Goal: Check status: Check status

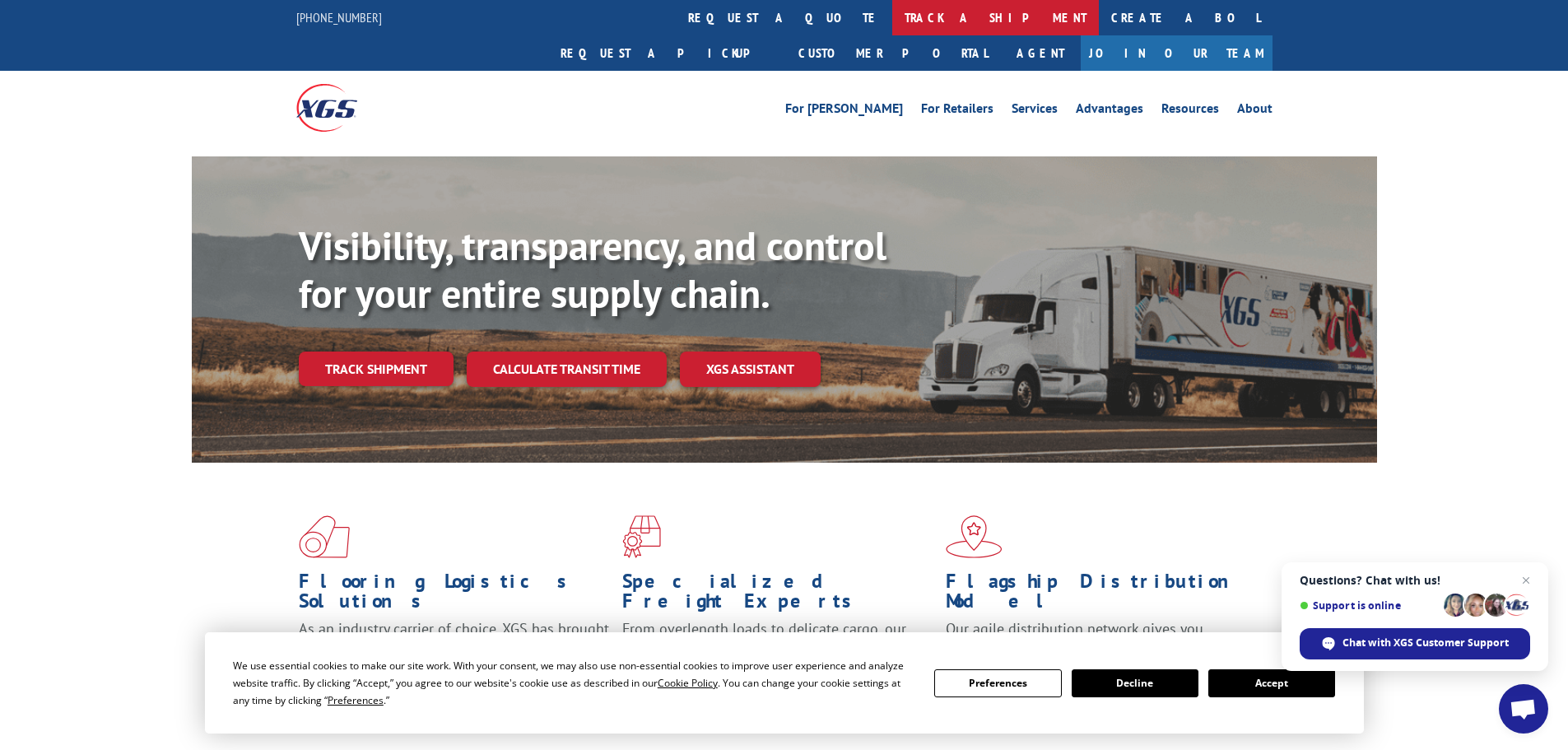
click at [892, 29] on link "track a shipment" at bounding box center [996, 18] width 207 height 35
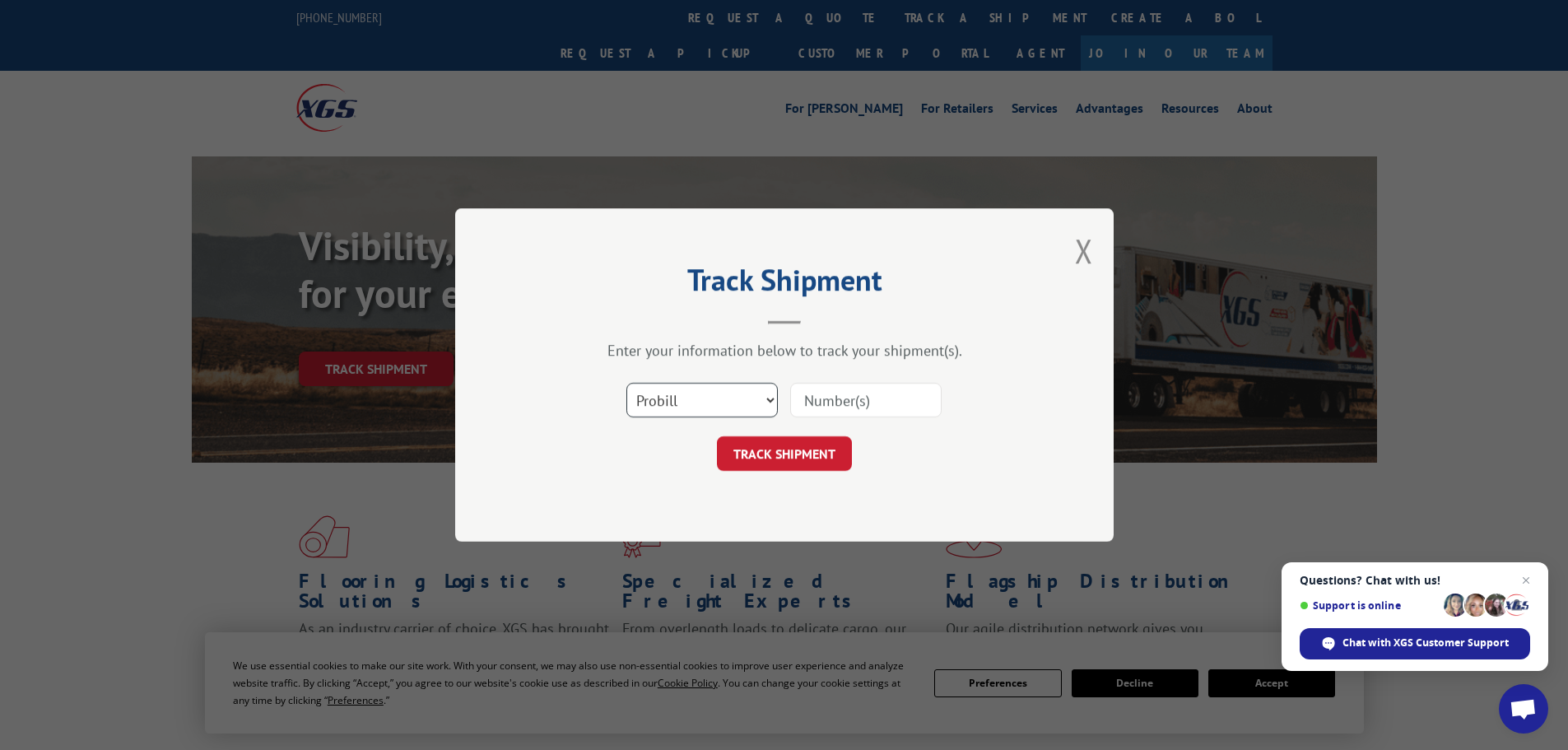
click at [655, 402] on select "Select category... Probill BOL PO" at bounding box center [703, 400] width 152 height 34
select select "po"
click at [627, 383] on select "Select category... Probill BOL PO" at bounding box center [703, 400] width 152 height 34
click at [835, 400] on input at bounding box center [866, 400] width 152 height 34
paste input "08549377"
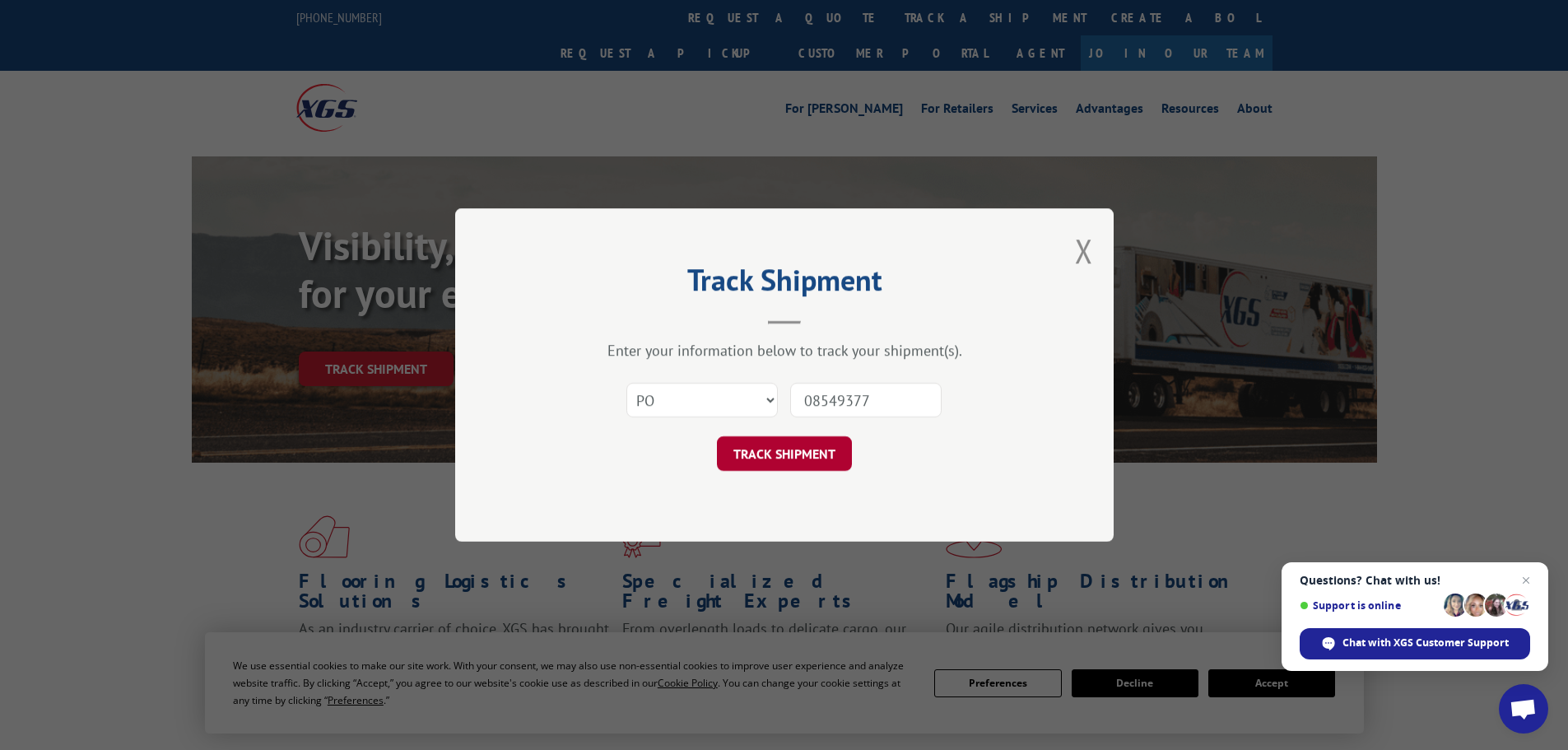
type input "08549377"
click at [819, 451] on button "TRACK SHIPMENT" at bounding box center [784, 453] width 135 height 34
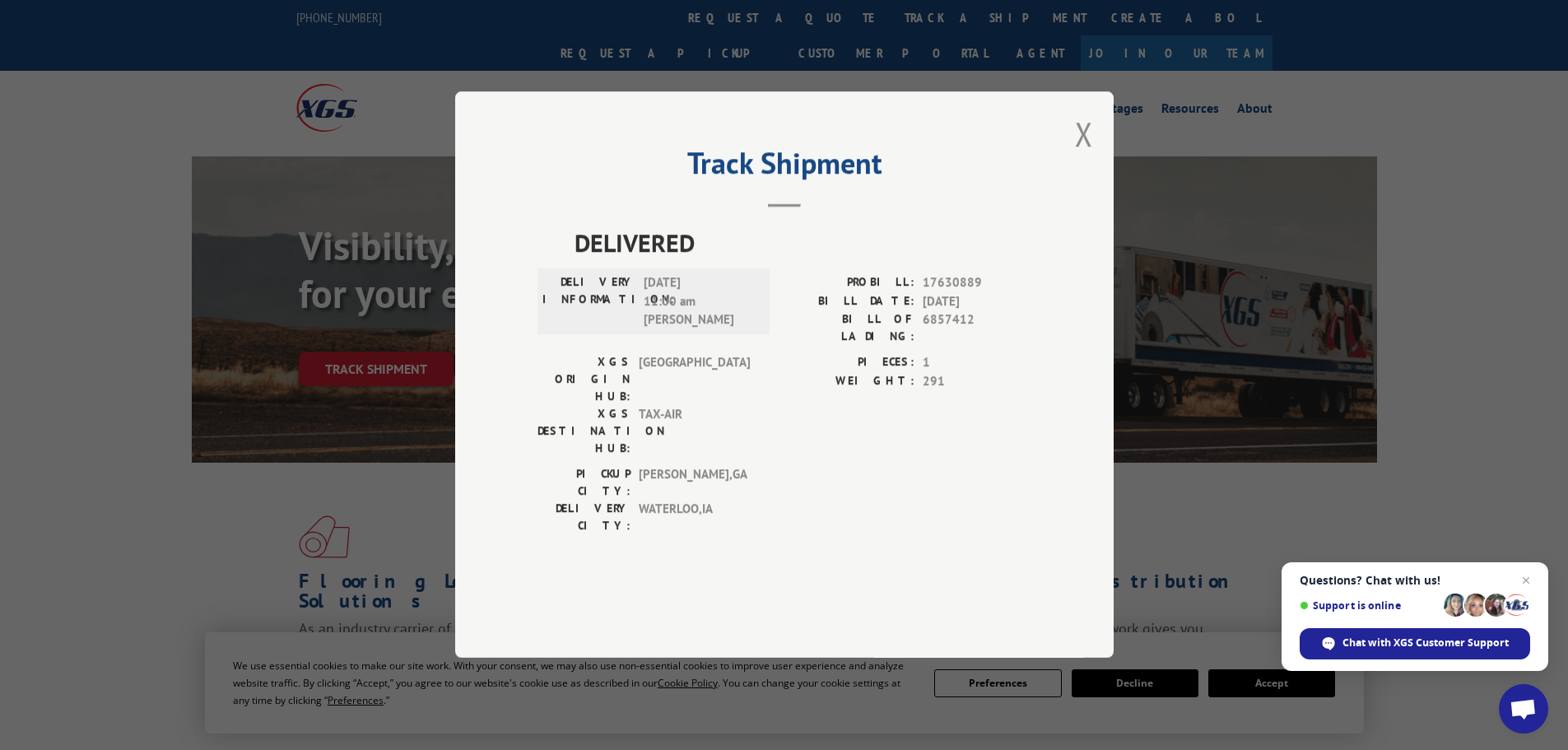
click at [1097, 178] on div "Track Shipment DELIVERED DELIVERY INFORMATION: [DATE] 11:00 am [PERSON_NAME] A …" at bounding box center [784, 375] width 658 height 566
click at [1098, 191] on div "Track Shipment DELIVERED DELIVERY INFORMATION: [DATE] 11:00 am [PERSON_NAME] A …" at bounding box center [784, 375] width 658 height 566
click at [1084, 155] on button "Close modal" at bounding box center [1084, 133] width 18 height 43
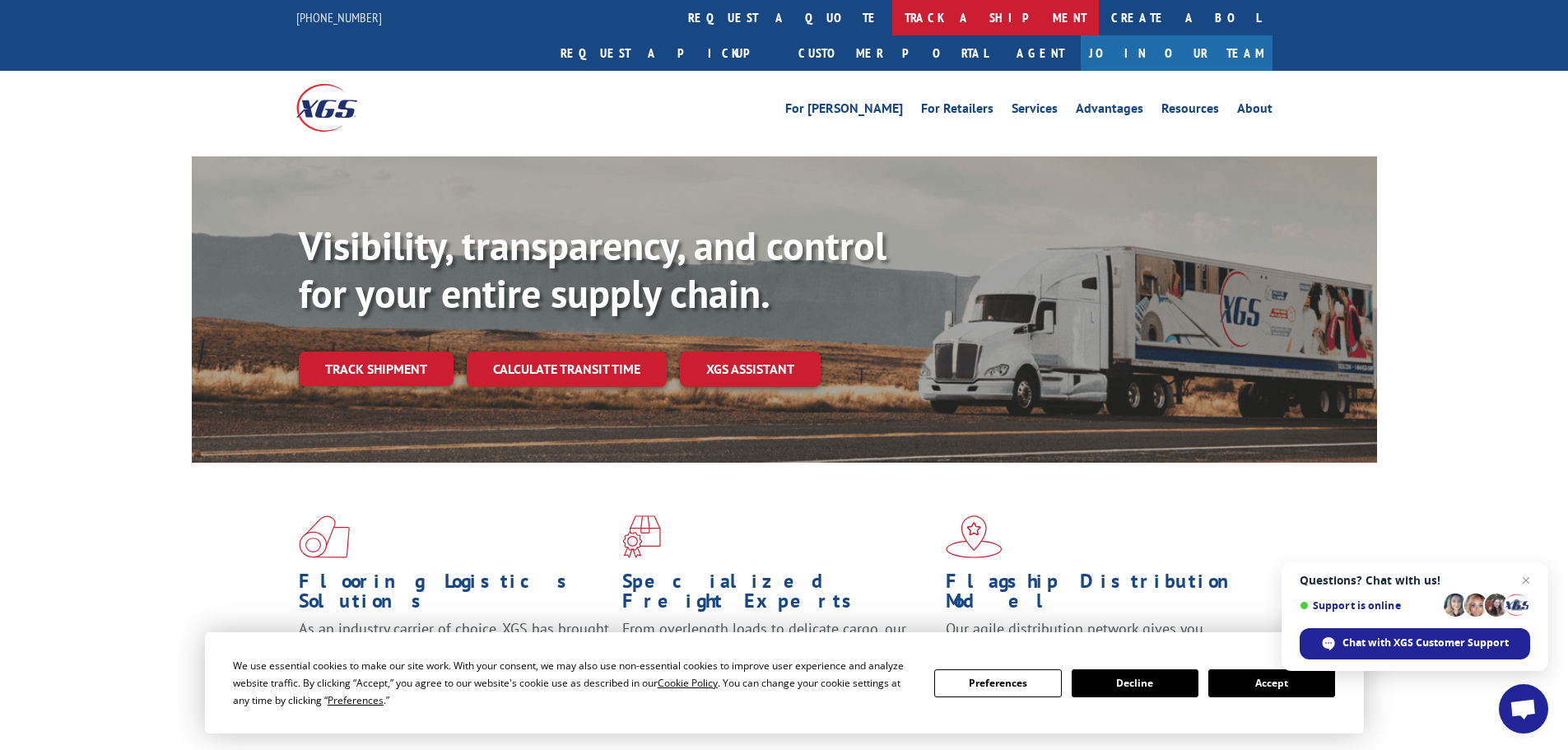
click at [892, 25] on link "track a shipment" at bounding box center [996, 18] width 207 height 35
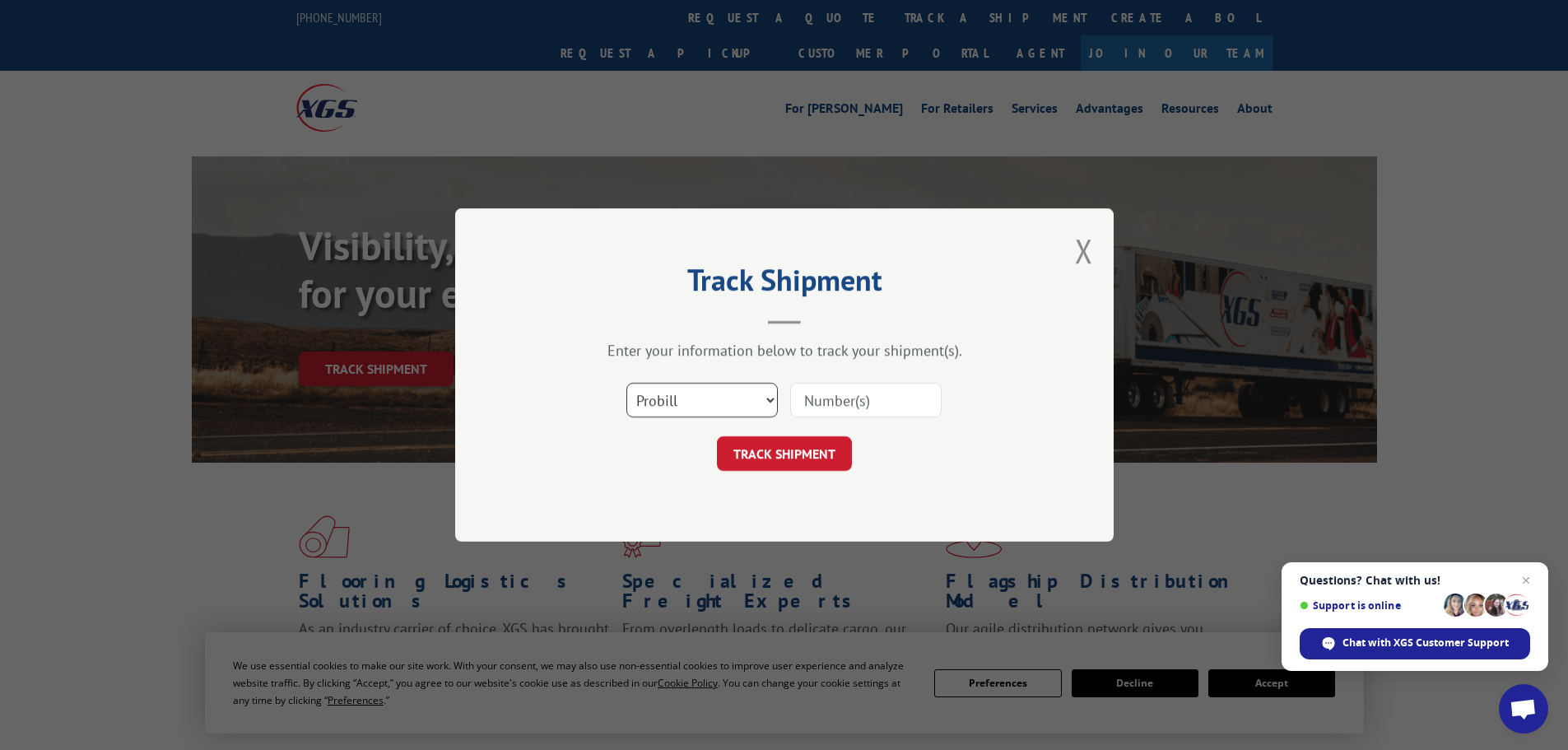
click at [668, 404] on select "Select category... Probill BOL PO" at bounding box center [703, 400] width 152 height 34
select select "po"
click at [627, 383] on select "Select category... Probill BOL PO" at bounding box center [703, 400] width 152 height 34
click at [830, 399] on input at bounding box center [866, 400] width 152 height 34
paste input "08549456"
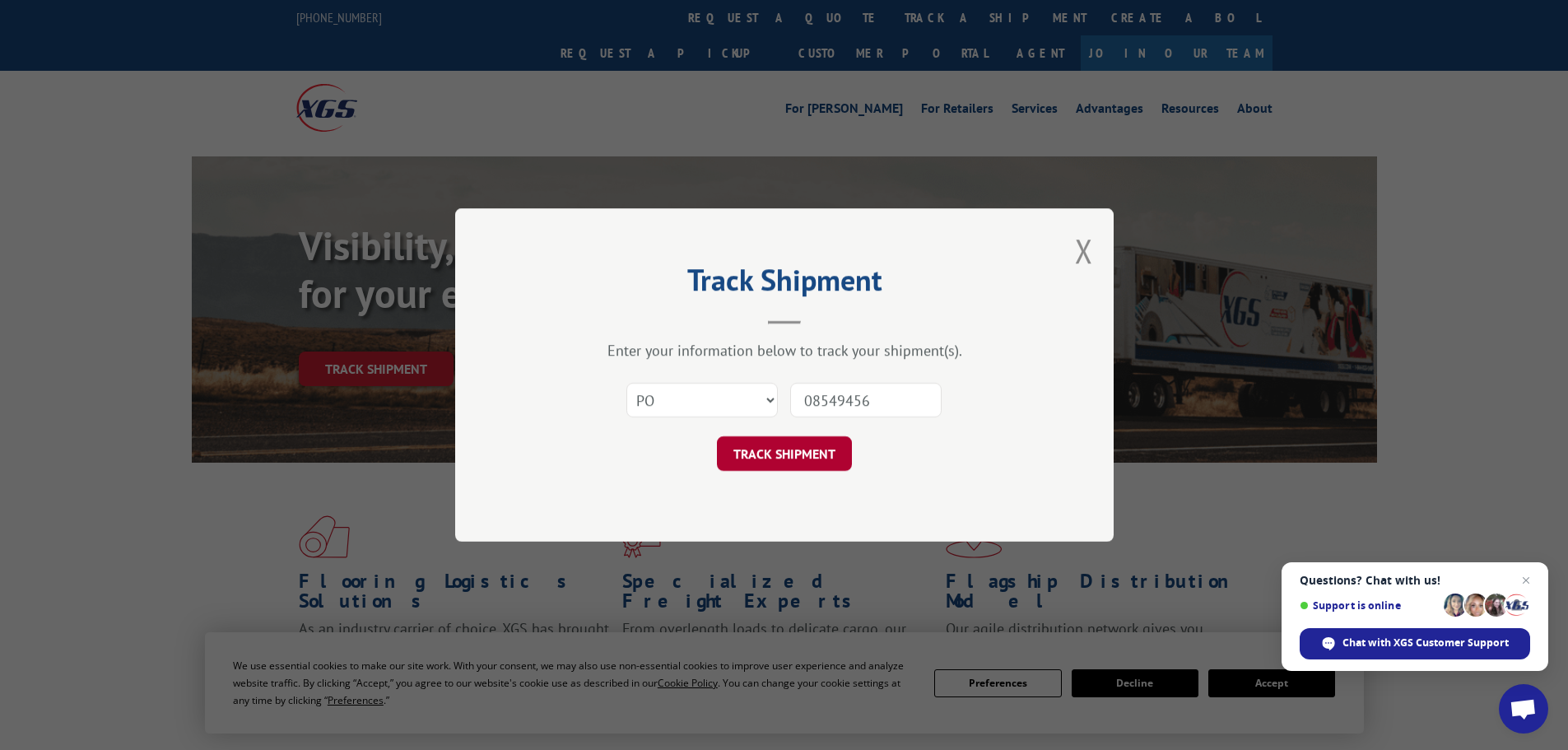
type input "08549456"
click at [800, 452] on button "TRACK SHIPMENT" at bounding box center [784, 453] width 135 height 34
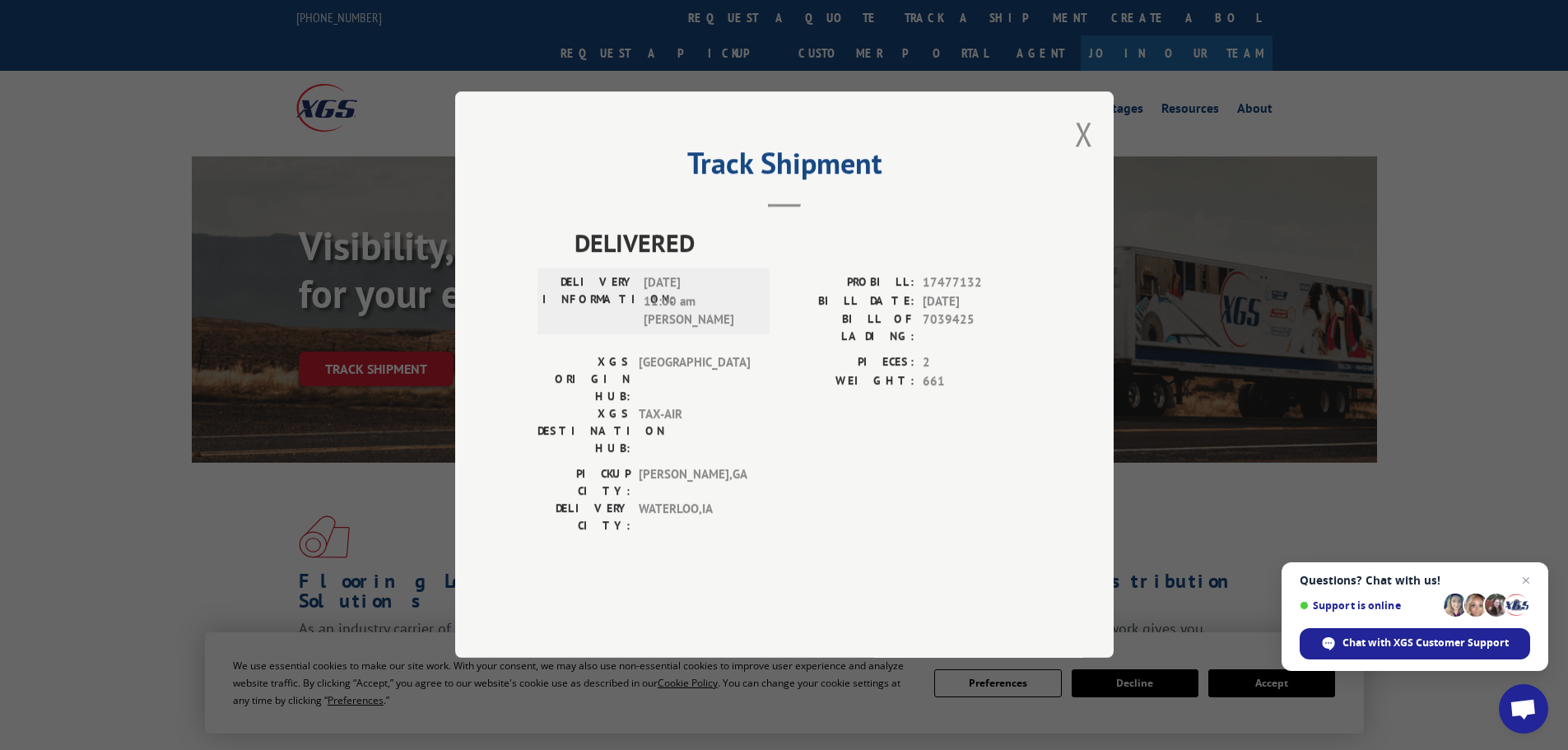
click at [1096, 174] on div "Track Shipment DELIVERED DELIVERY INFORMATION: [DATE] 11:00 am [PERSON_NAME] A …" at bounding box center [784, 375] width 658 height 566
drag, startPoint x: 1087, startPoint y: 184, endPoint x: 966, endPoint y: 140, distance: 128.8
click at [1078, 155] on button "Close modal" at bounding box center [1084, 133] width 18 height 43
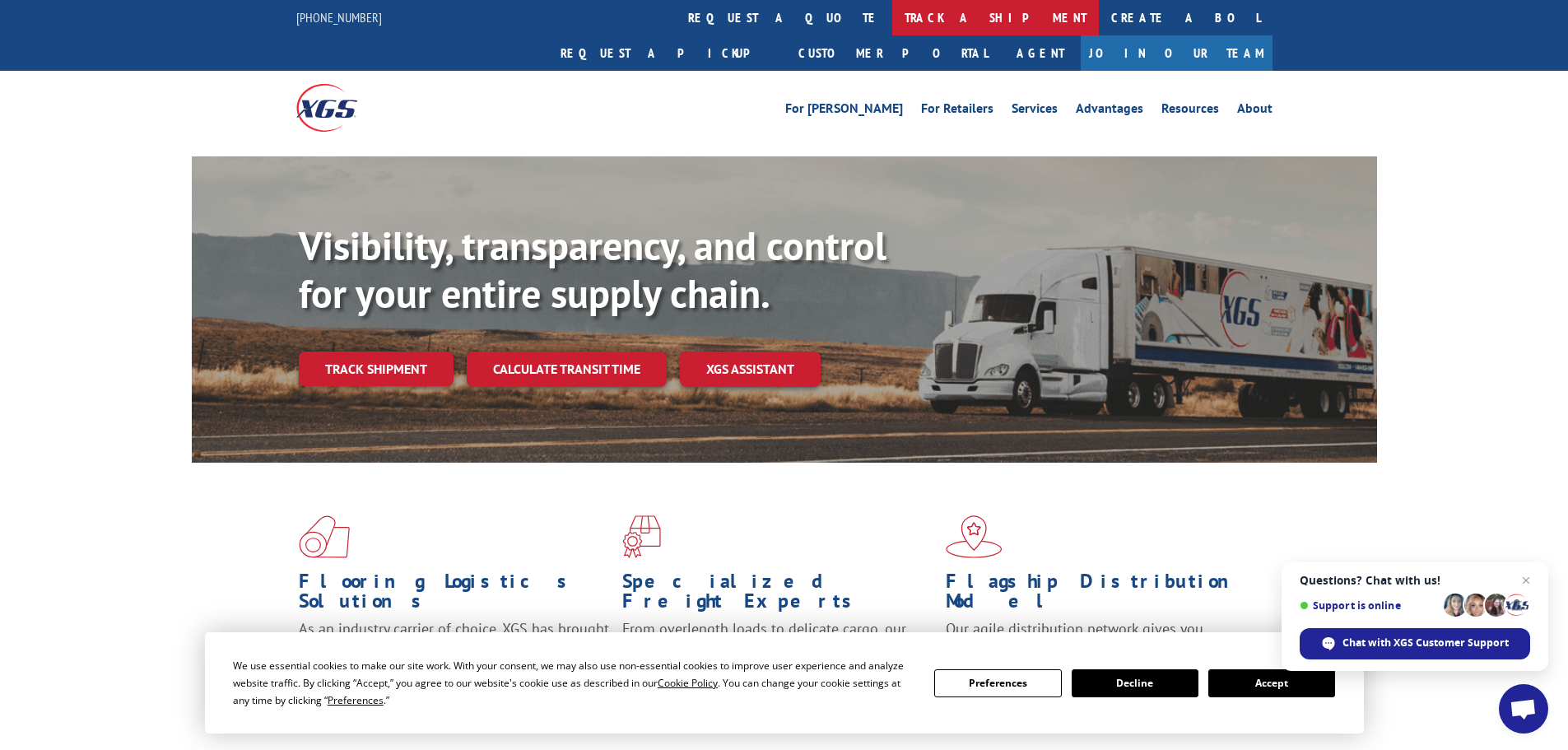
click at [892, 12] on link "track a shipment" at bounding box center [996, 18] width 207 height 35
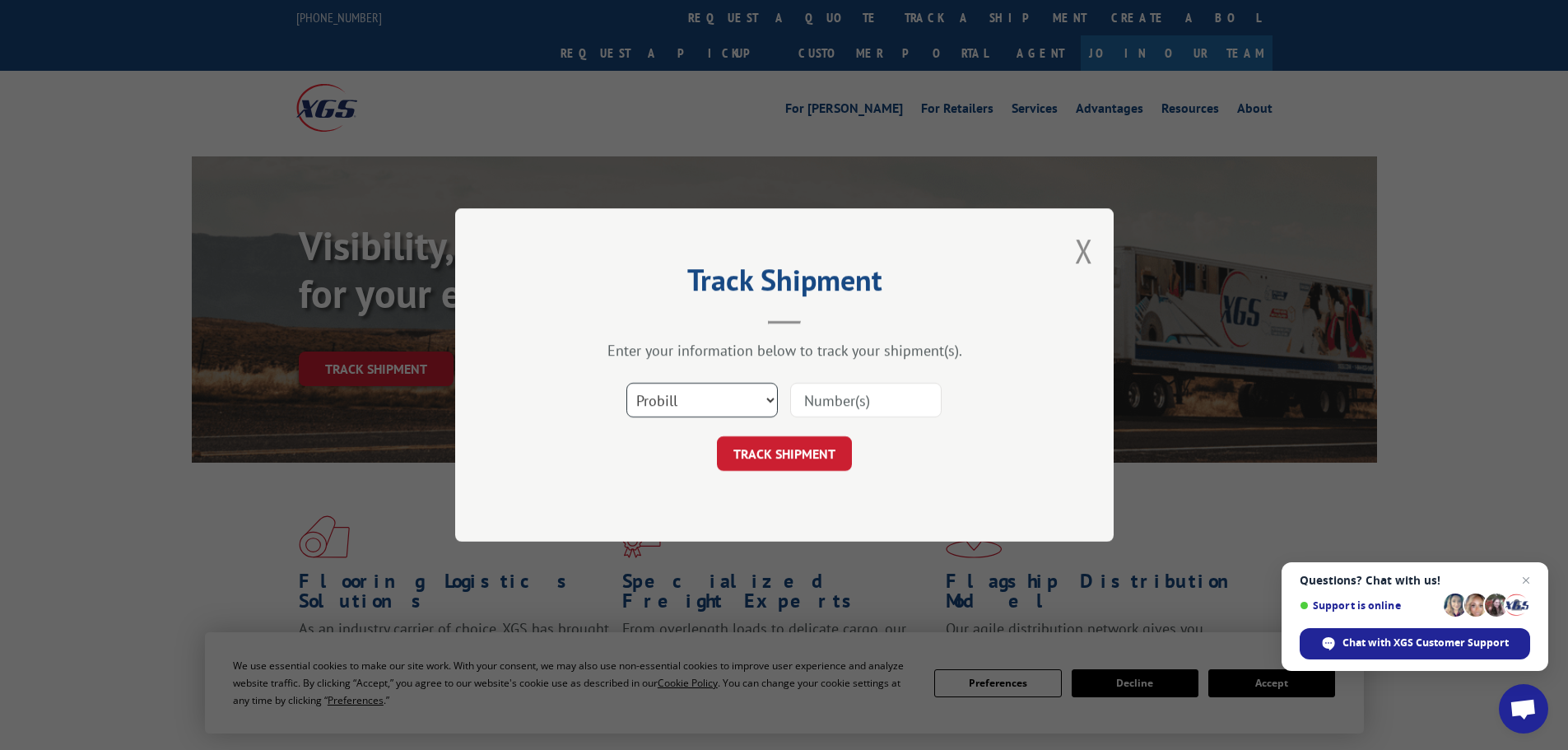
click at [674, 392] on select "Select category... Probill BOL PO" at bounding box center [703, 400] width 152 height 34
select select "po"
click at [627, 383] on select "Select category... Probill BOL PO" at bounding box center [703, 400] width 152 height 34
click at [839, 395] on input at bounding box center [866, 400] width 152 height 34
paste input "08549422"
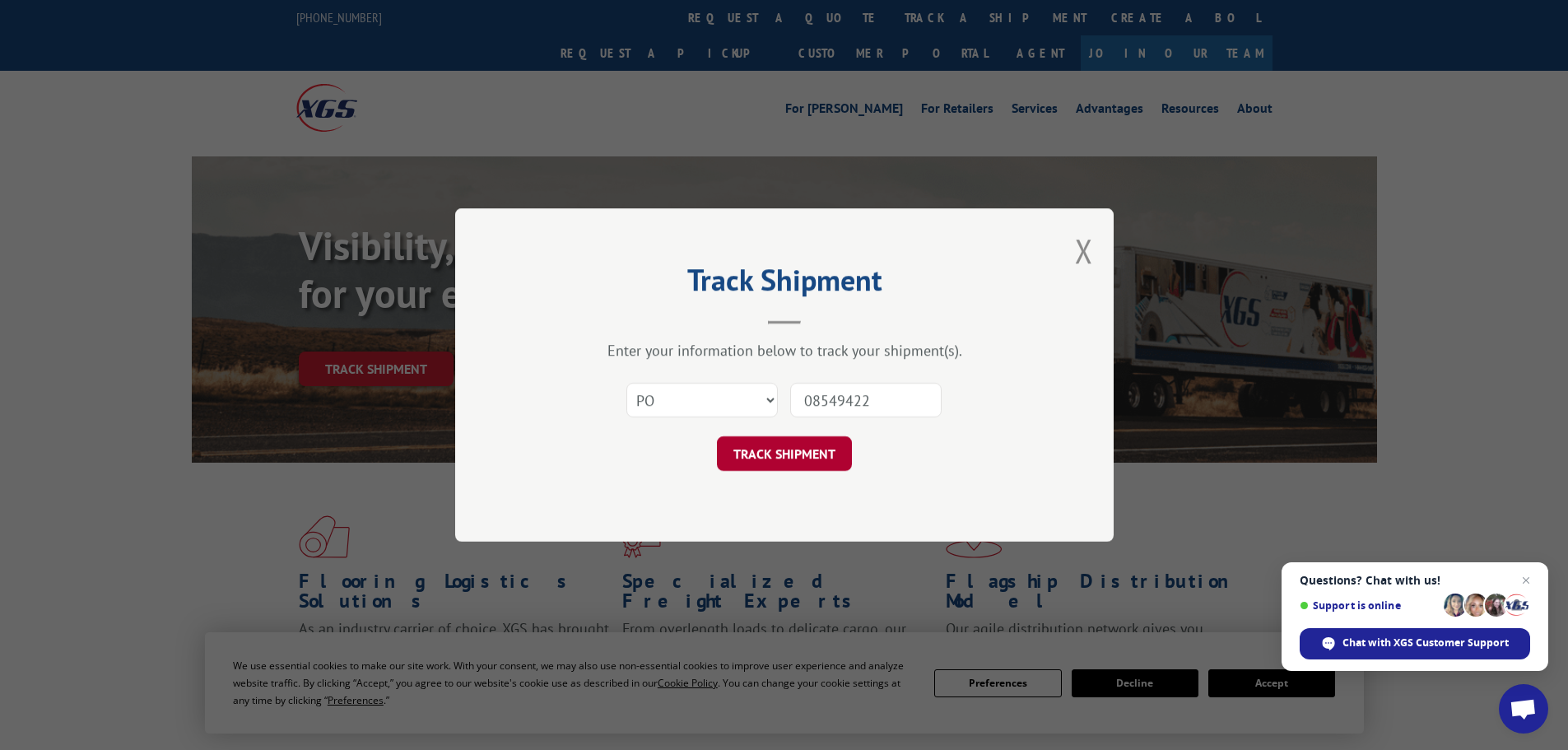
type input "08549422"
click at [773, 449] on button "TRACK SHIPMENT" at bounding box center [784, 453] width 135 height 34
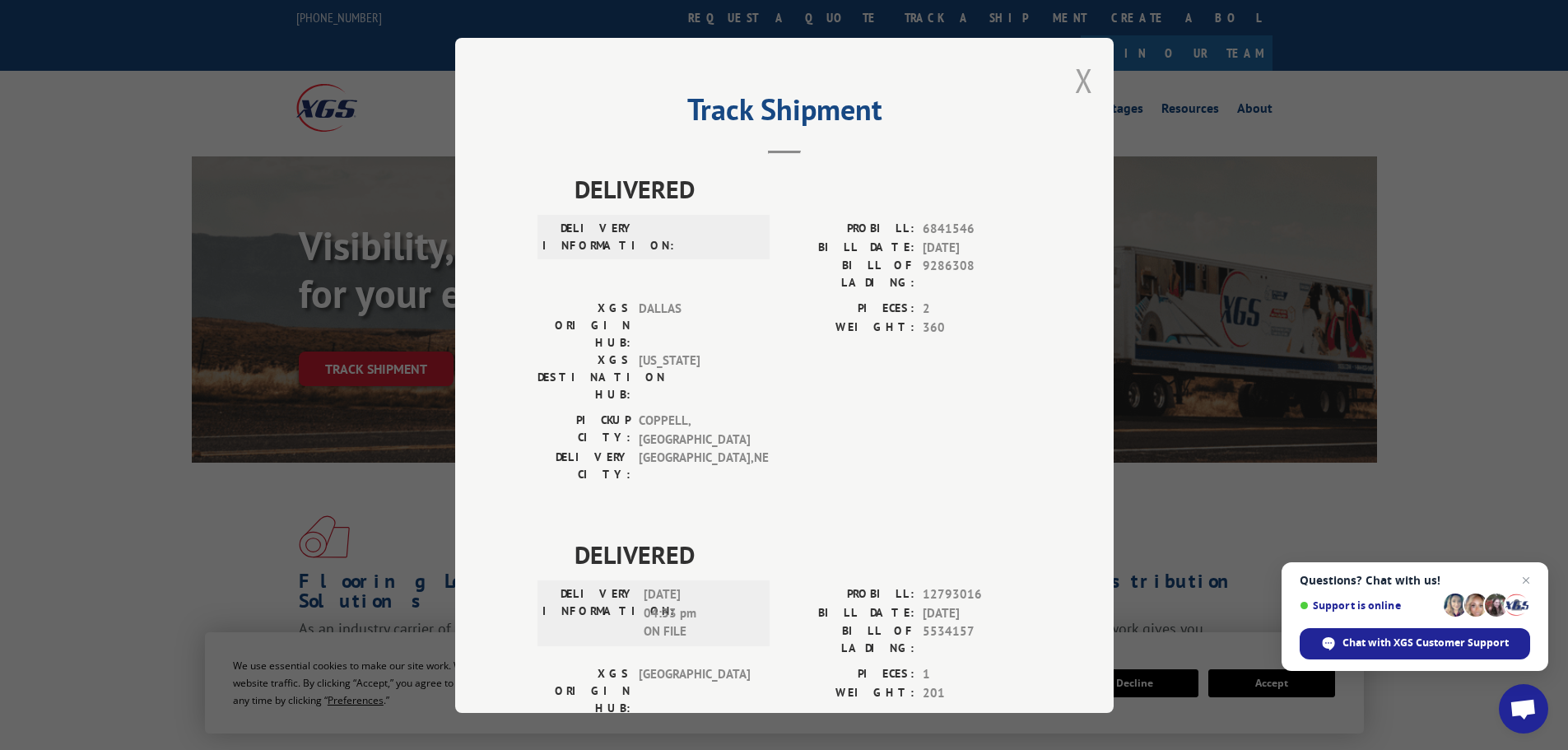
click at [1077, 99] on button "Close modal" at bounding box center [1084, 80] width 18 height 43
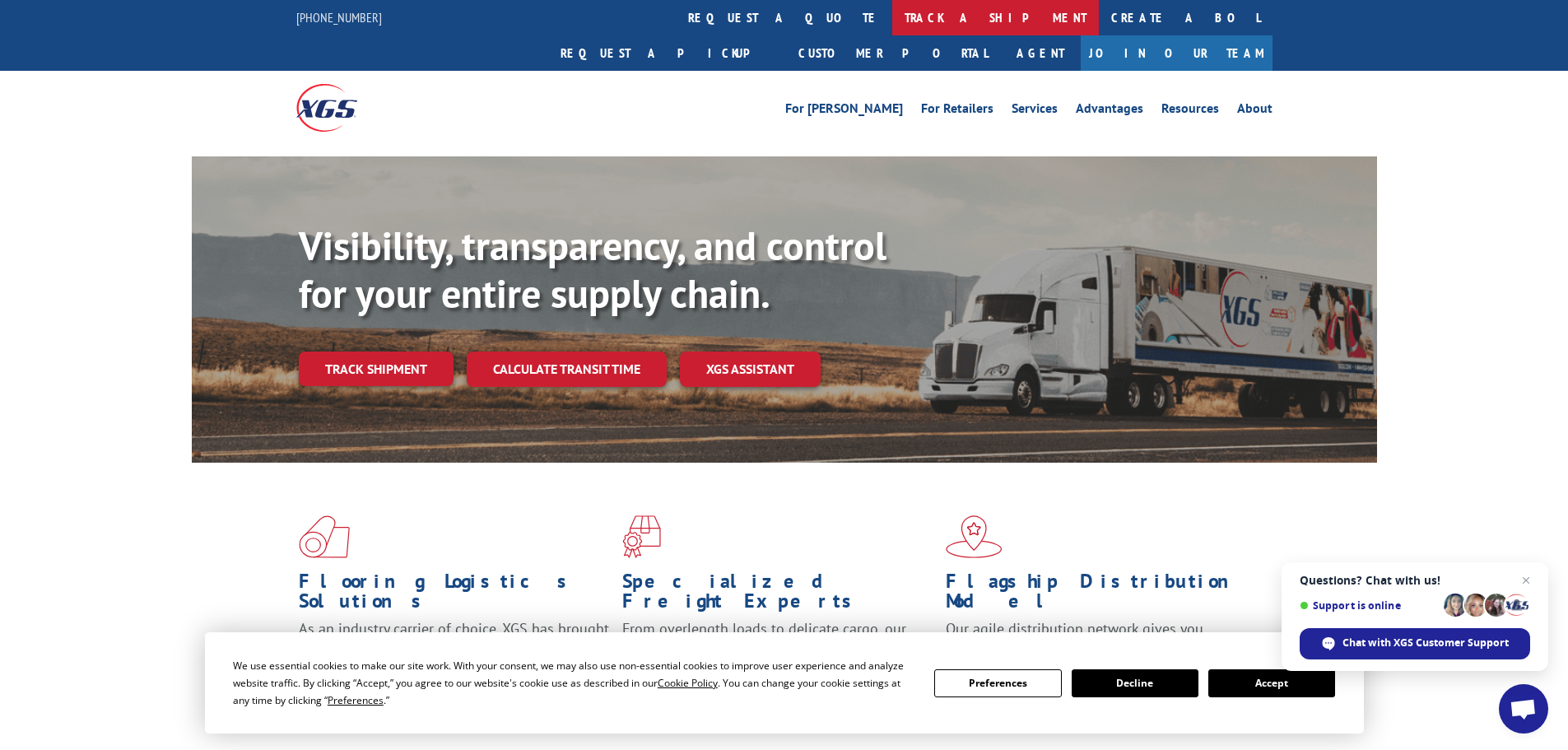
click at [892, 21] on link "track a shipment" at bounding box center [996, 18] width 207 height 35
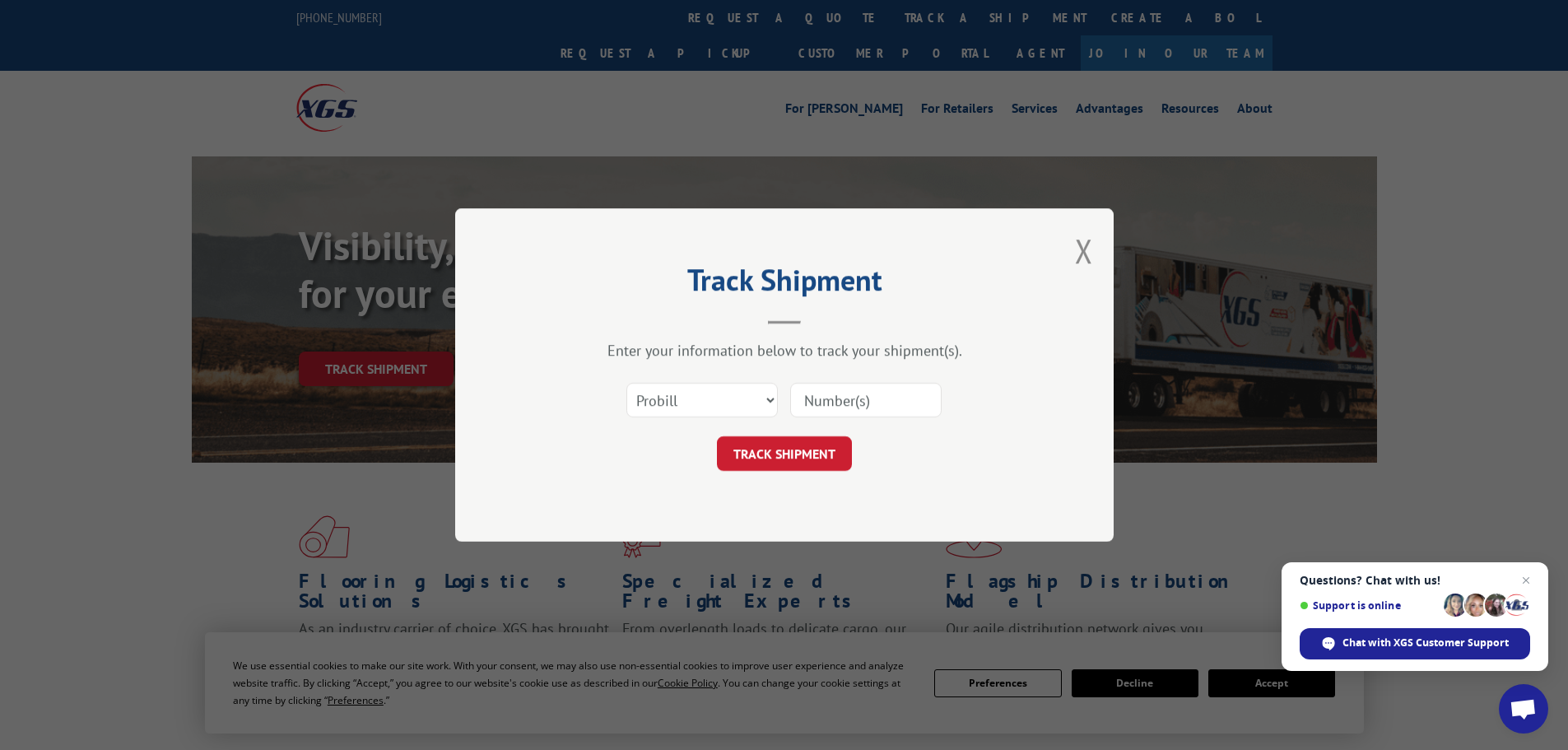
drag, startPoint x: 673, startPoint y: 370, endPoint x: 674, endPoint y: 395, distance: 25.0
click at [673, 380] on div "Enter your information below to track your shipment(s). Select category... Prob…" at bounding box center [784, 405] width 494 height 130
click at [674, 395] on select "Select category... Probill BOL PO" at bounding box center [703, 400] width 152 height 34
select select "po"
click at [627, 383] on select "Select category... Probill BOL PO" at bounding box center [703, 400] width 152 height 34
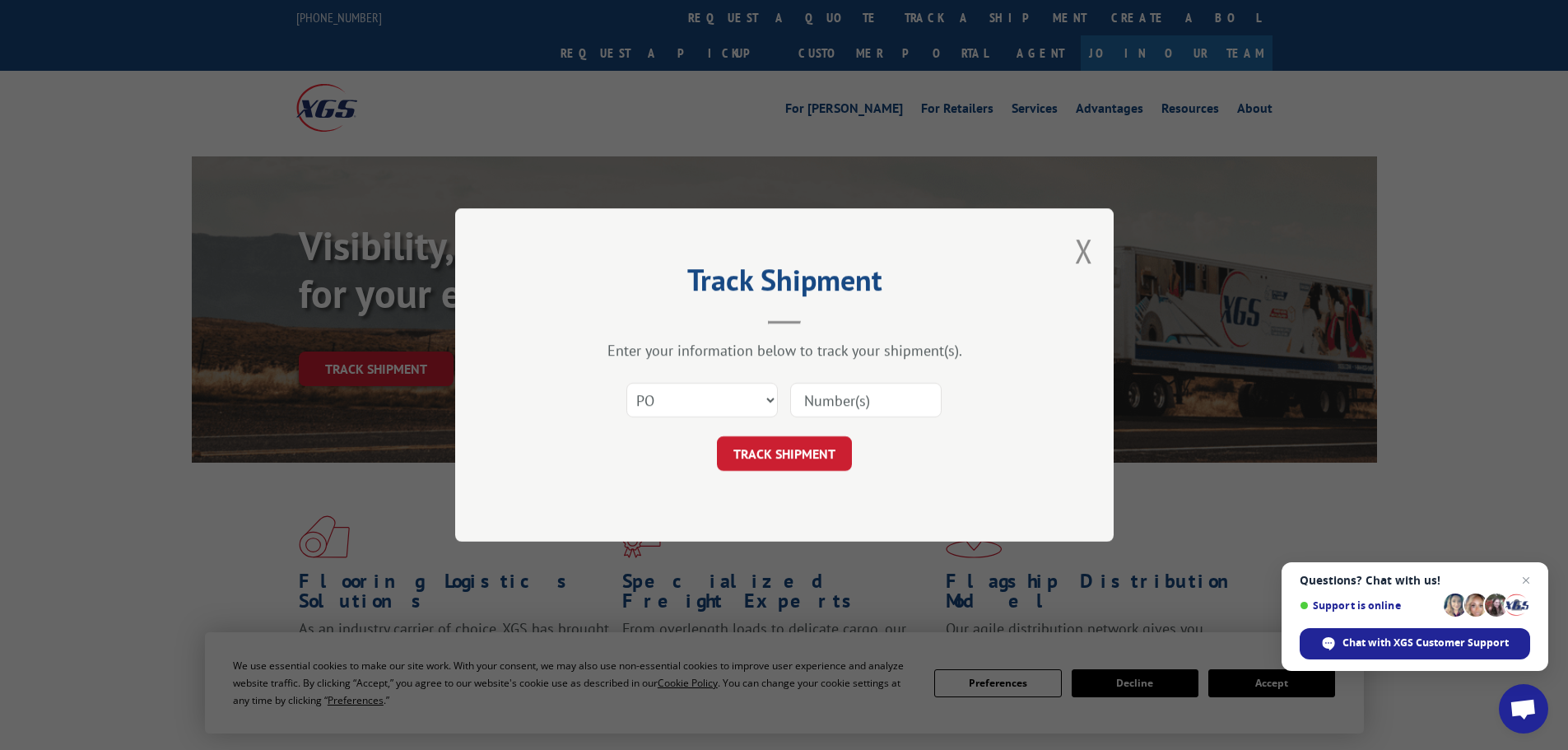
click at [826, 397] on input at bounding box center [866, 400] width 152 height 34
paste input "08549490"
type input "08549490"
click at [795, 448] on button "TRACK SHIPMENT" at bounding box center [784, 453] width 135 height 34
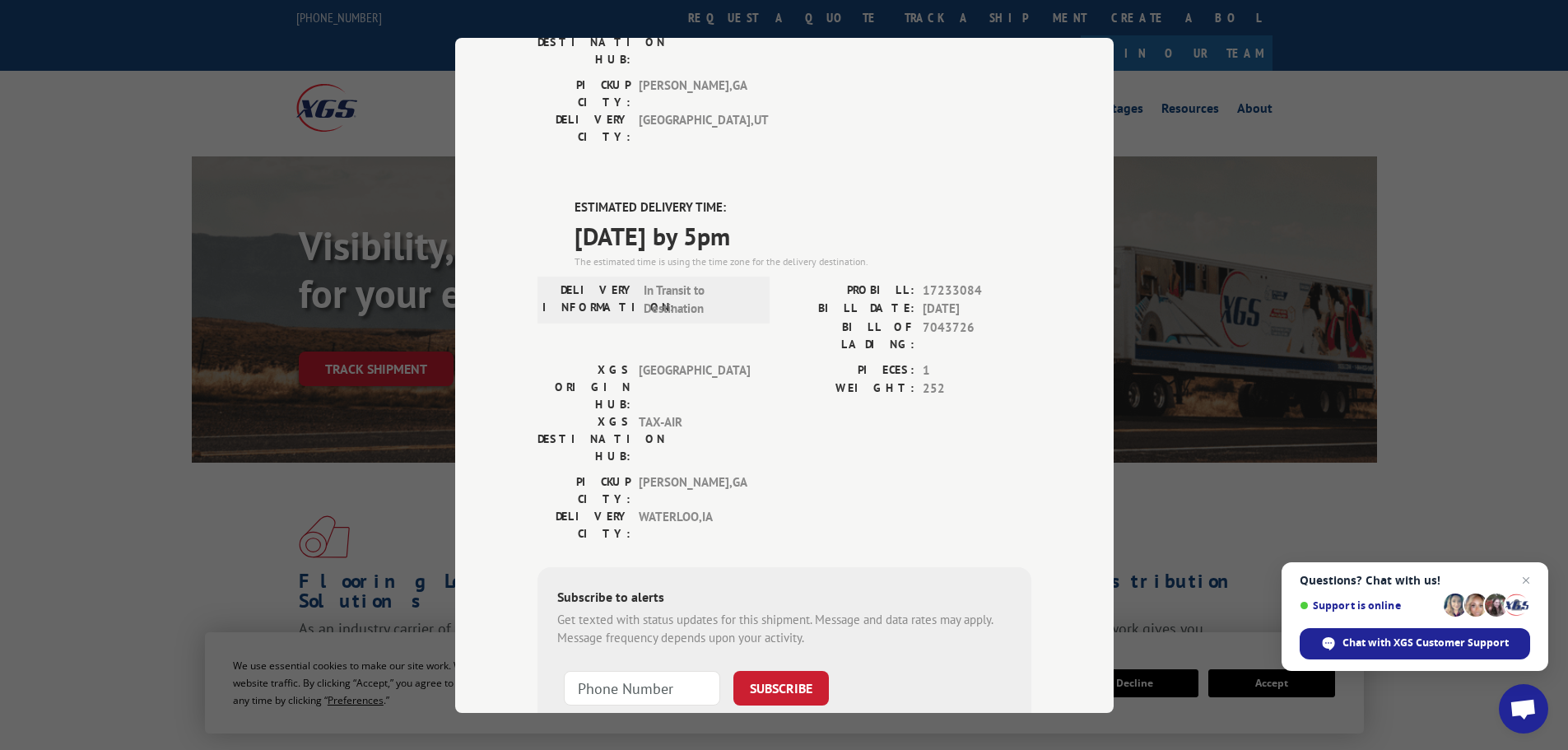
scroll to position [6, 0]
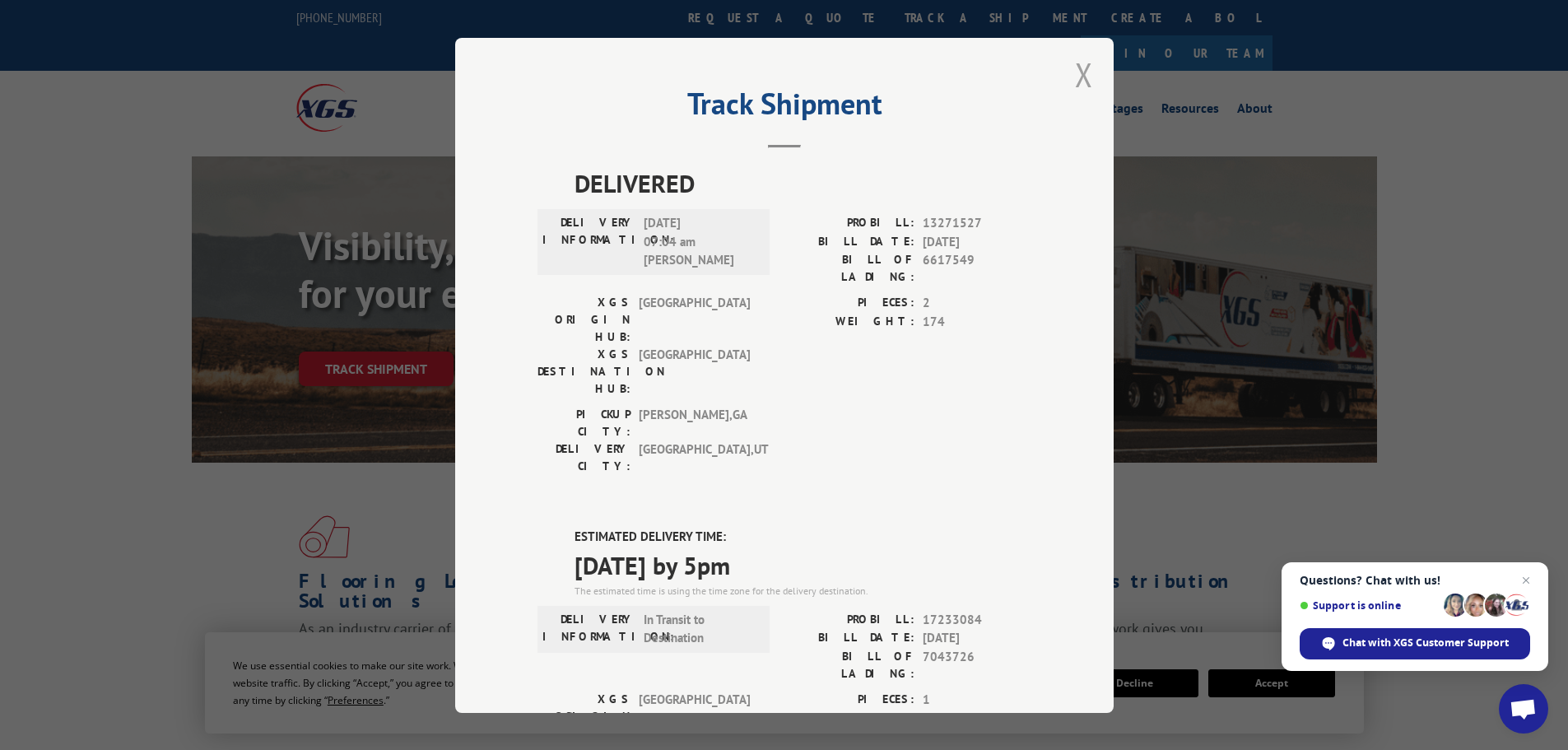
click at [1075, 88] on button "Close modal" at bounding box center [1084, 74] width 18 height 43
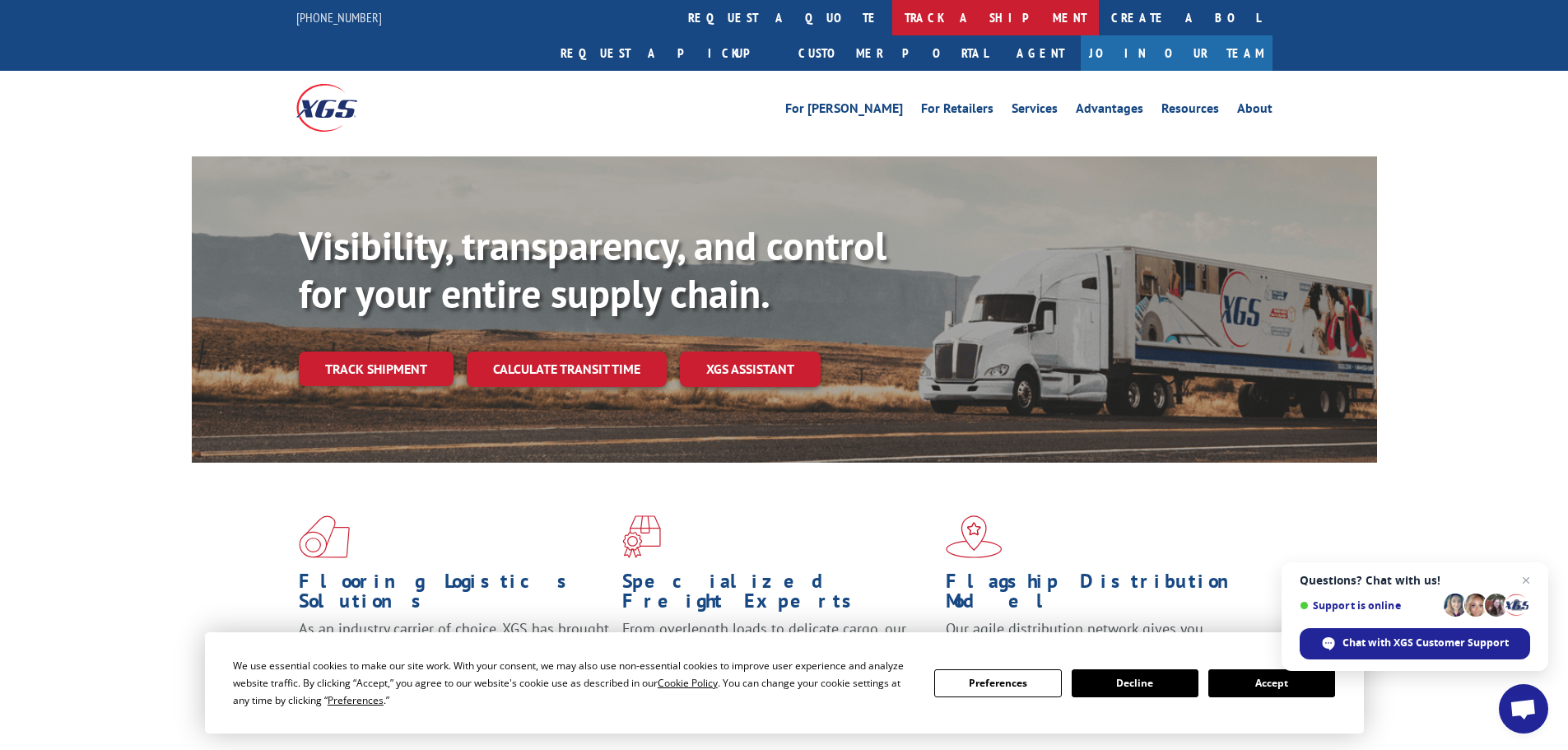
click at [892, 28] on link "track a shipment" at bounding box center [996, 18] width 207 height 35
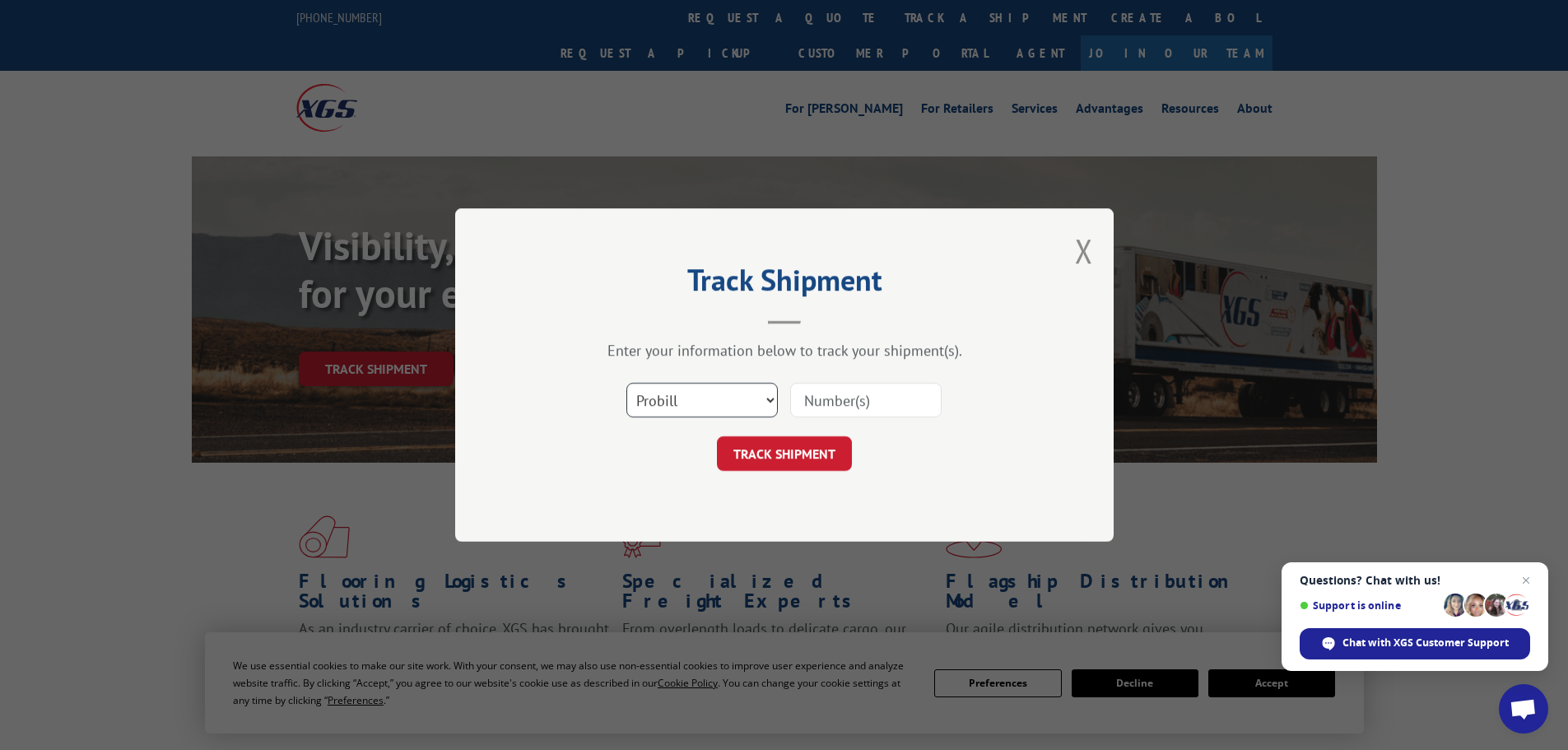
click at [666, 403] on select "Select category... Probill BOL PO" at bounding box center [703, 400] width 152 height 34
select select "po"
click at [627, 383] on select "Select category... Probill BOL PO" at bounding box center [703, 400] width 152 height 34
click at [821, 402] on input at bounding box center [866, 400] width 152 height 34
paste input "08549500"
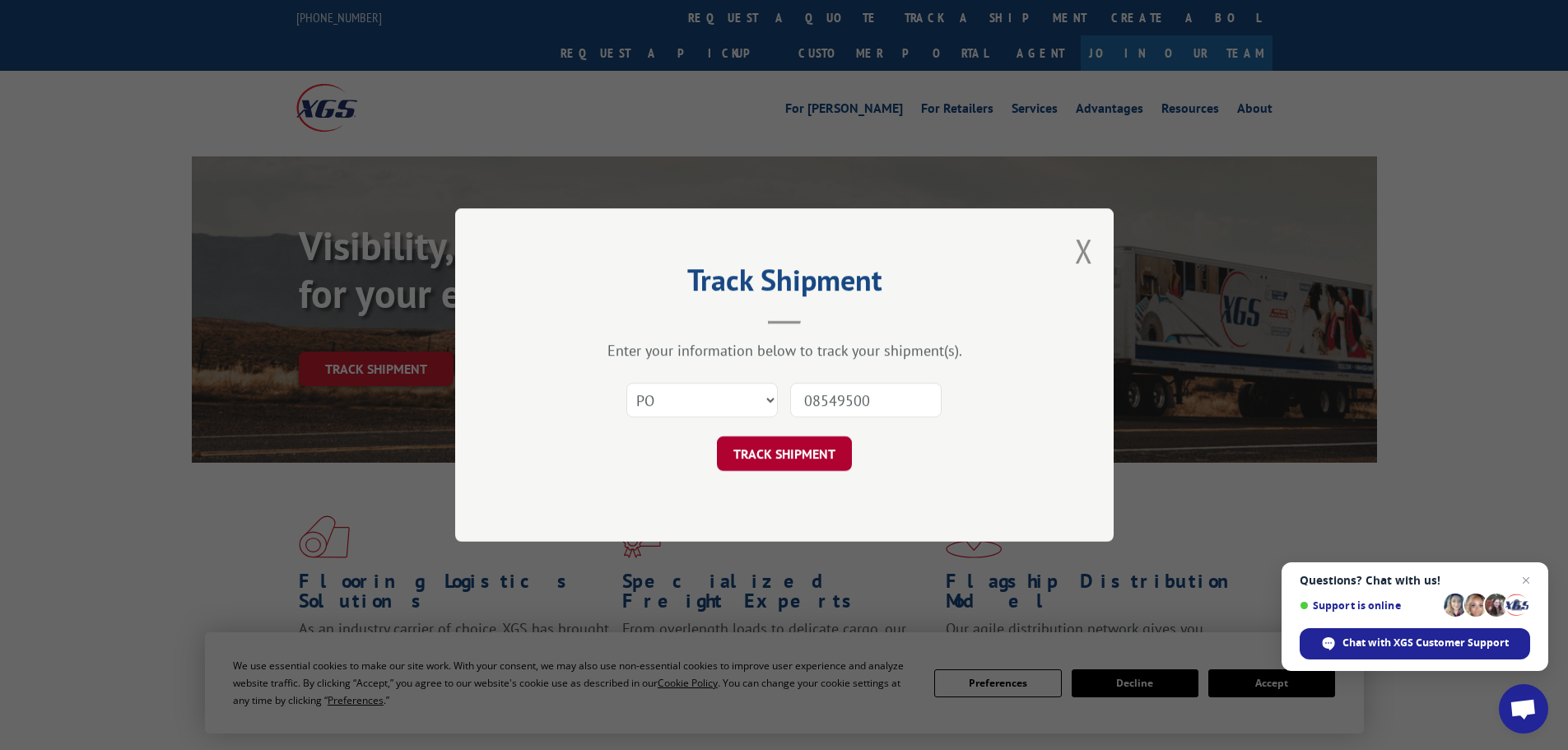
type input "08549500"
click at [764, 447] on button "TRACK SHIPMENT" at bounding box center [784, 453] width 135 height 34
